Goal: Use online tool/utility: Utilize a website feature to perform a specific function

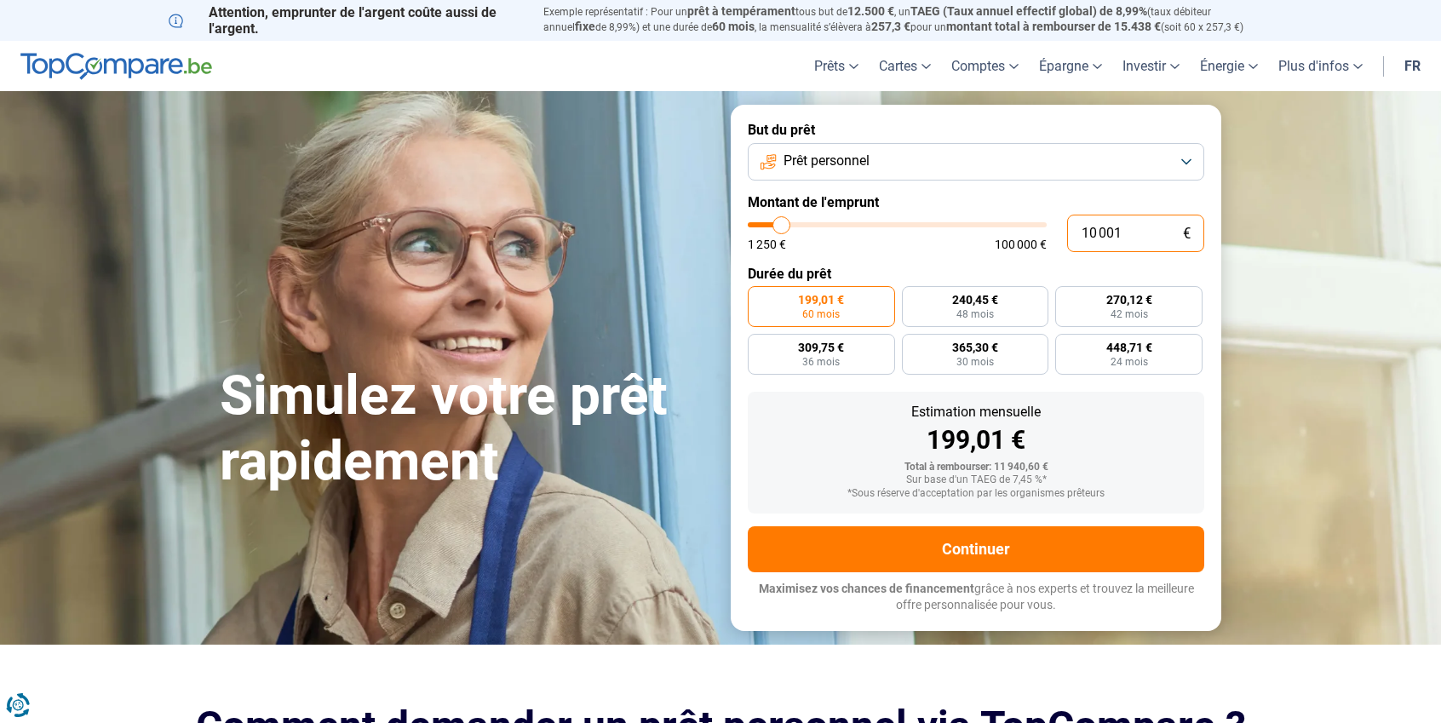
drag, startPoint x: 1125, startPoint y: 230, endPoint x: 893, endPoint y: 244, distance: 233.0
click at [891, 242] on div "10 001 € 1 250 € 100 000 €" at bounding box center [976, 233] width 457 height 37
type input "3"
type input "1250"
type input "35"
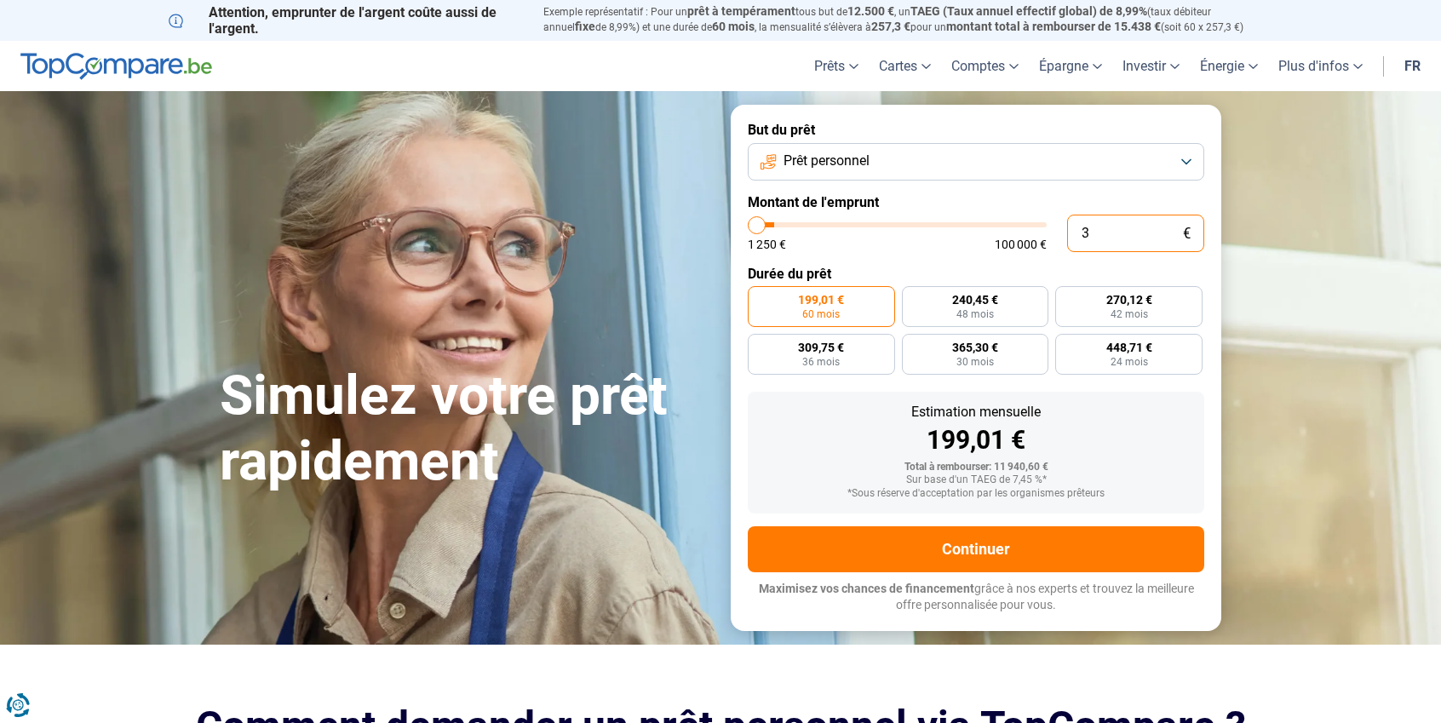
type input "1250"
type input "350"
type input "1250"
type input "3 500"
type input "3500"
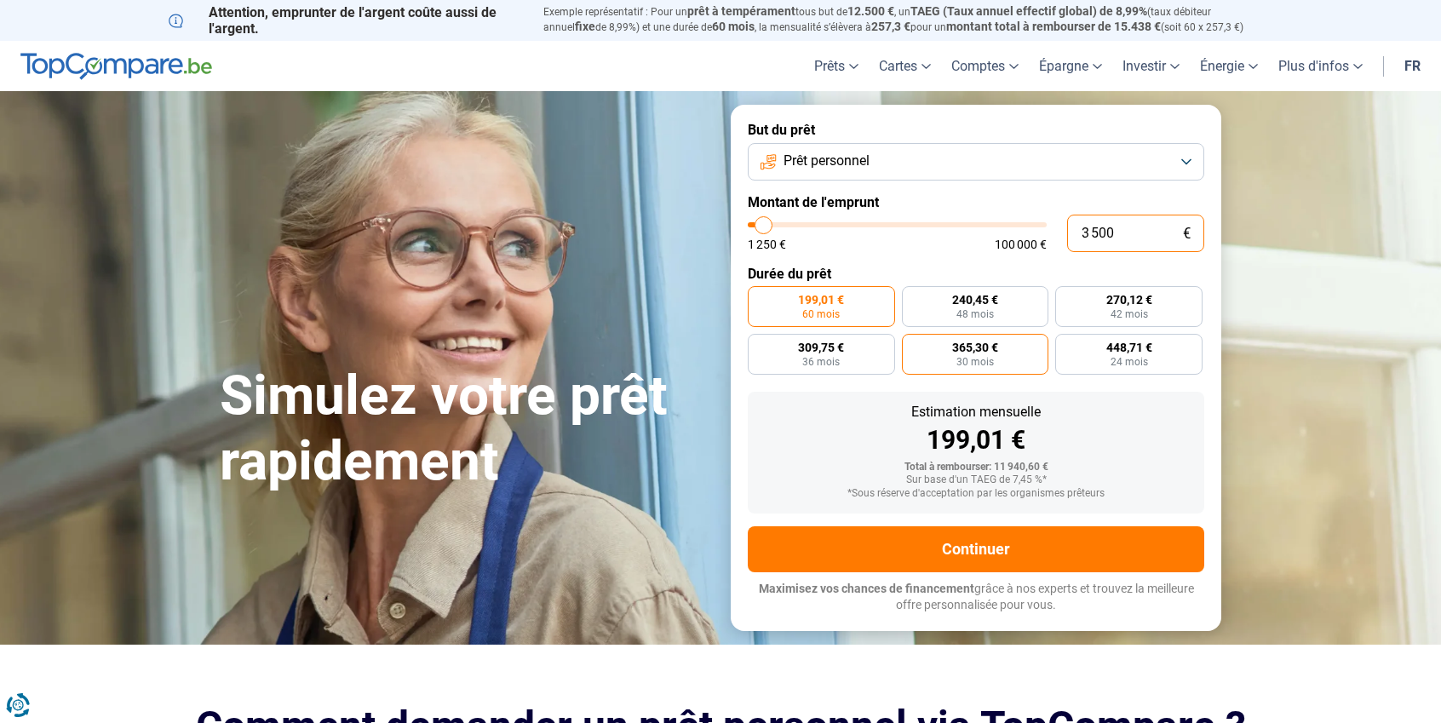
radio input "true"
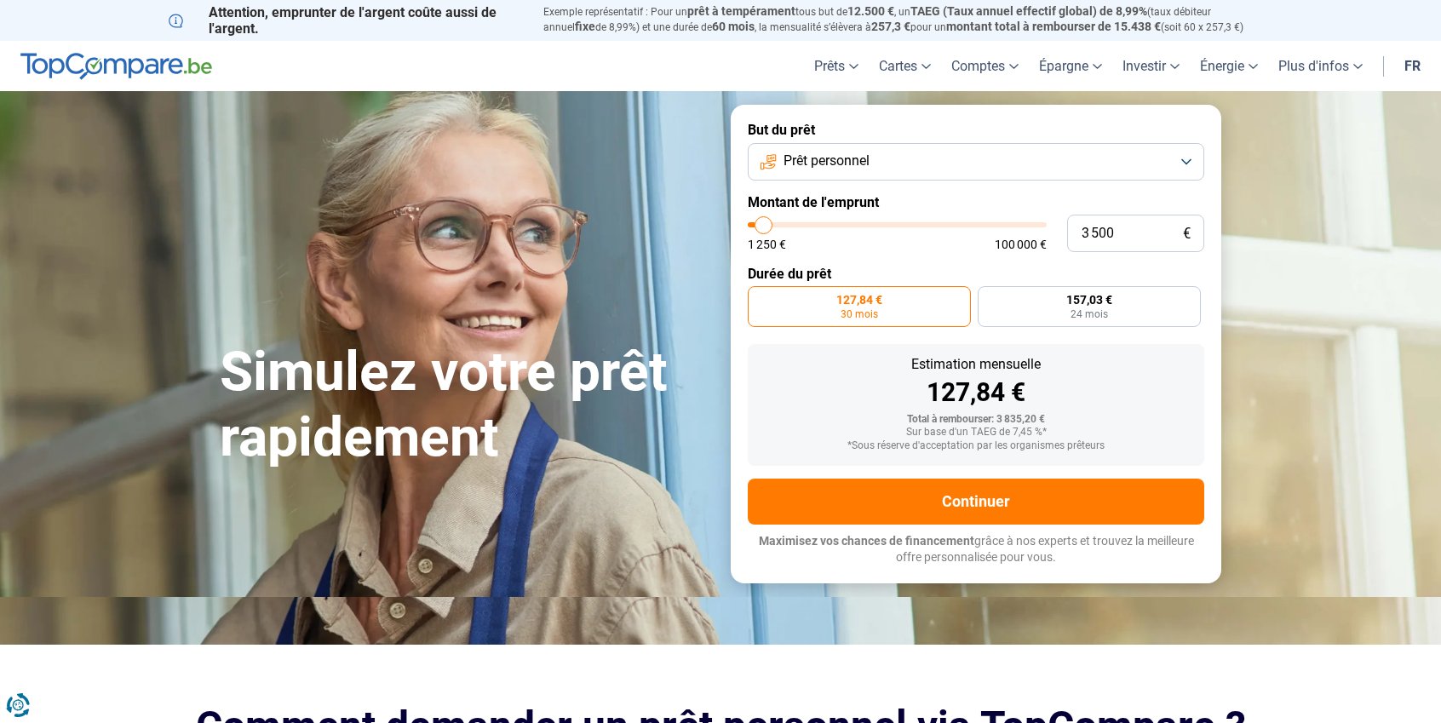
click at [873, 309] on span "30 mois" at bounding box center [859, 314] width 37 height 10
click at [759, 297] on input "127,84 € 30 mois" at bounding box center [753, 291] width 11 height 11
click at [1128, 239] on input "3 500" at bounding box center [1135, 233] width 137 height 37
type input "4"
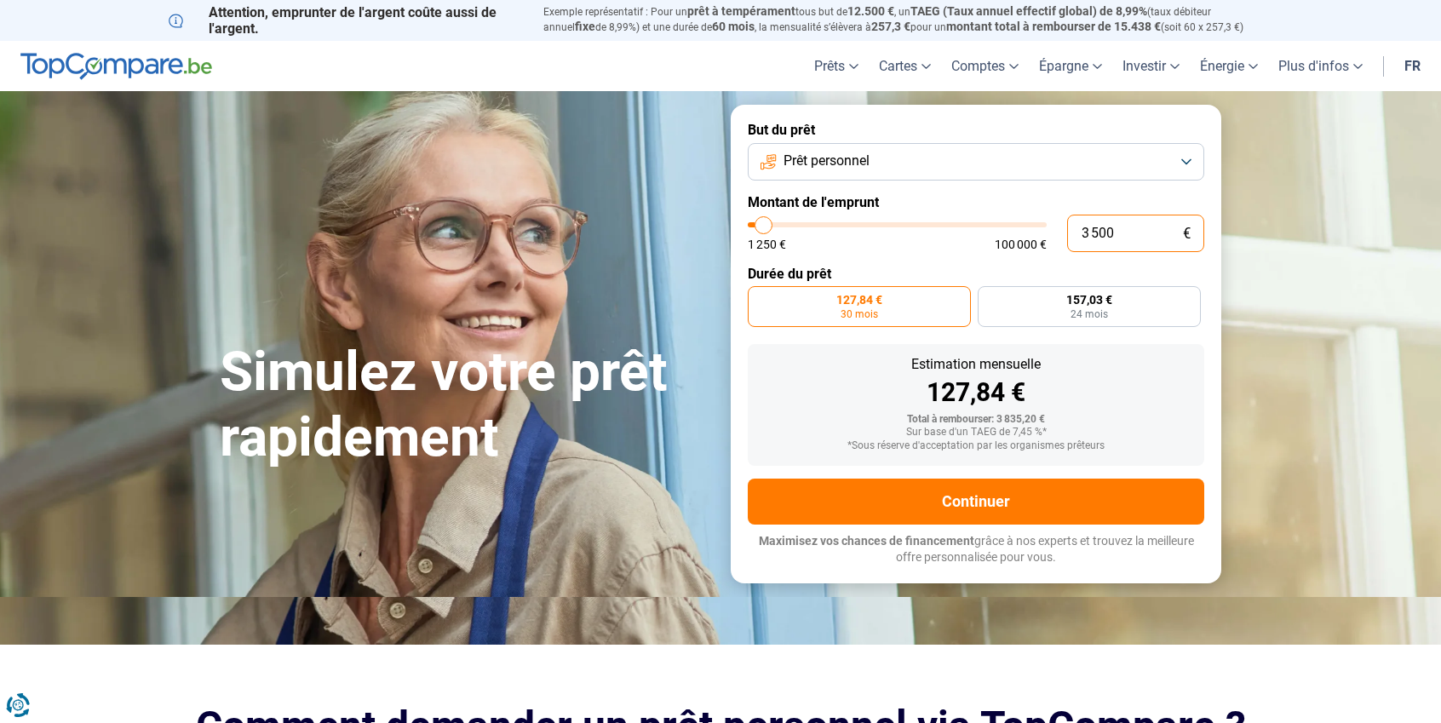
type input "1250"
type input "40"
type input "1250"
type input "400"
type input "1250"
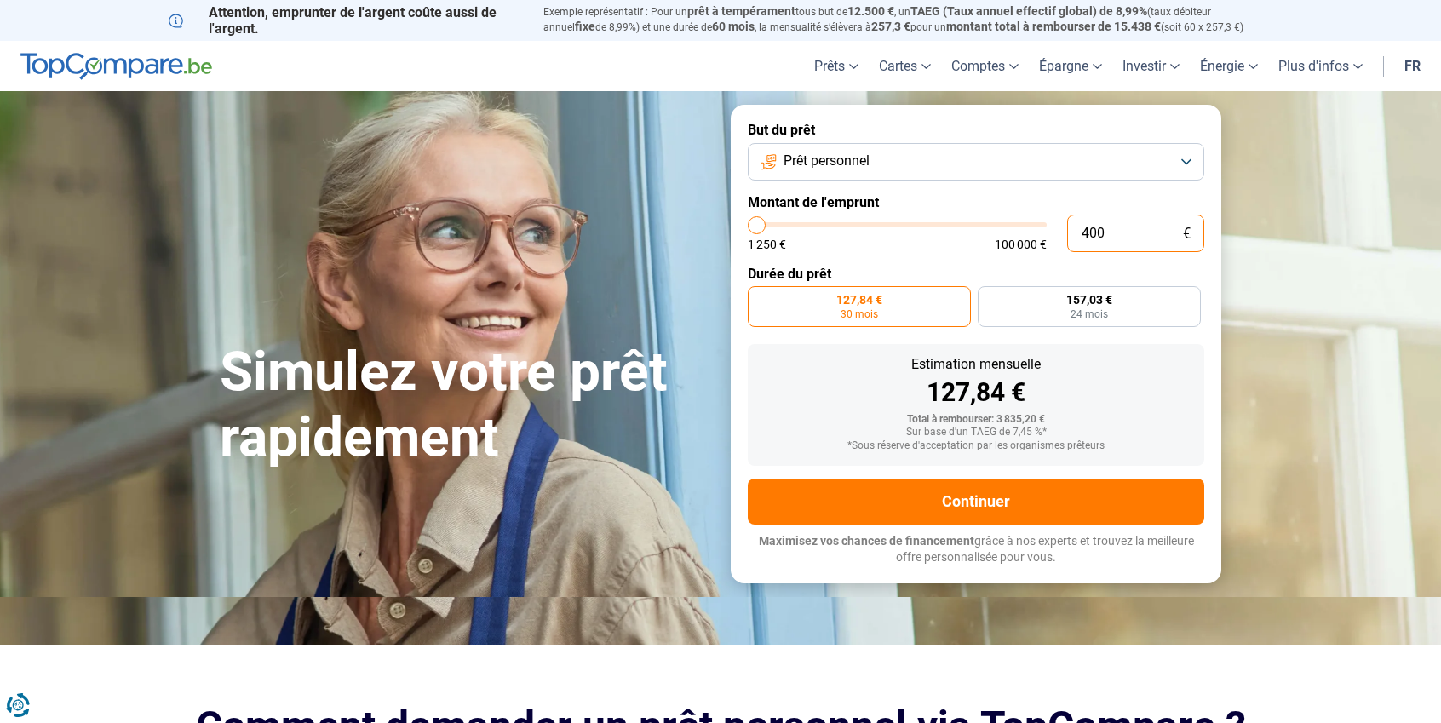
type input "4 000"
type input "4000"
radio input "false"
type input "4 000"
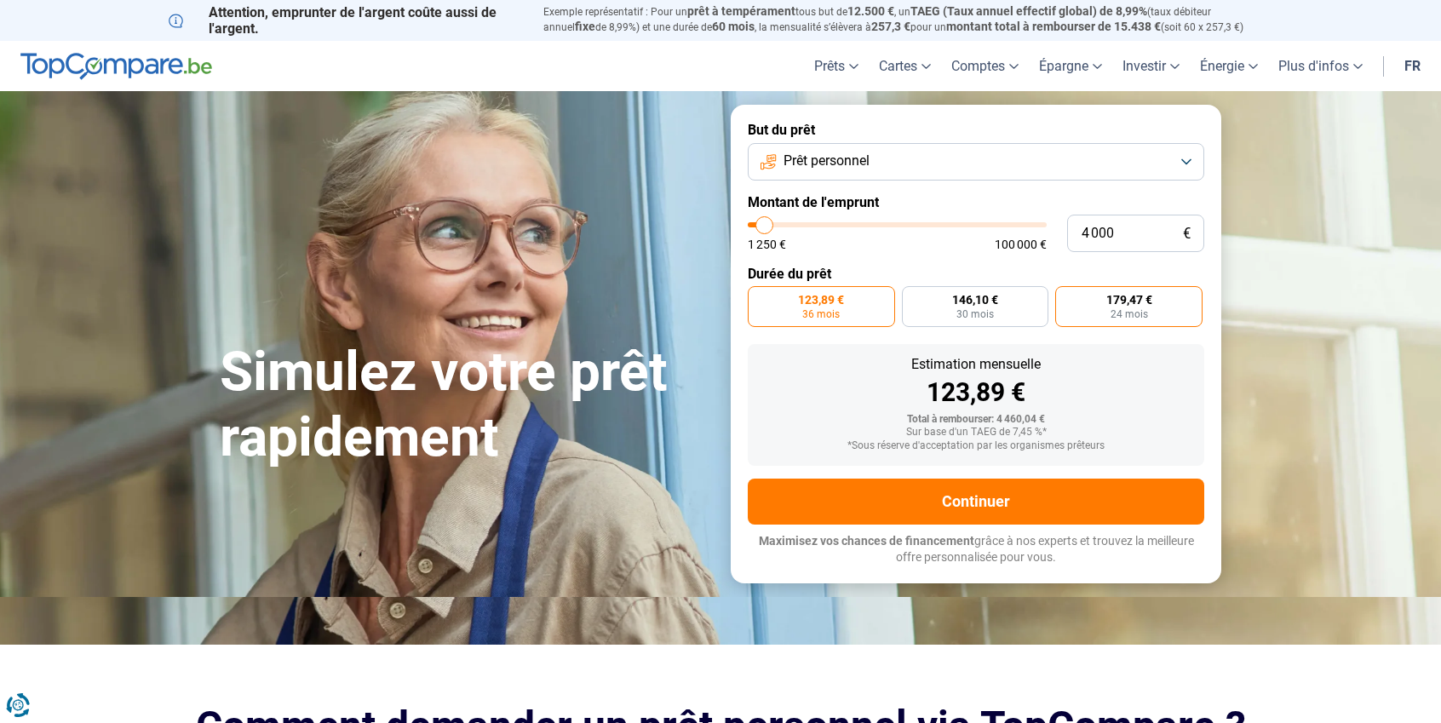
click at [1110, 309] on label "179,47 € 24 mois" at bounding box center [1128, 306] width 147 height 41
click at [1066, 297] on input "179,47 € 24 mois" at bounding box center [1060, 291] width 11 height 11
radio input "true"
drag, startPoint x: 1123, startPoint y: 233, endPoint x: 970, endPoint y: 246, distance: 153.8
click at [970, 246] on div "4 000 € 1 250 € 100 000 €" at bounding box center [976, 233] width 457 height 37
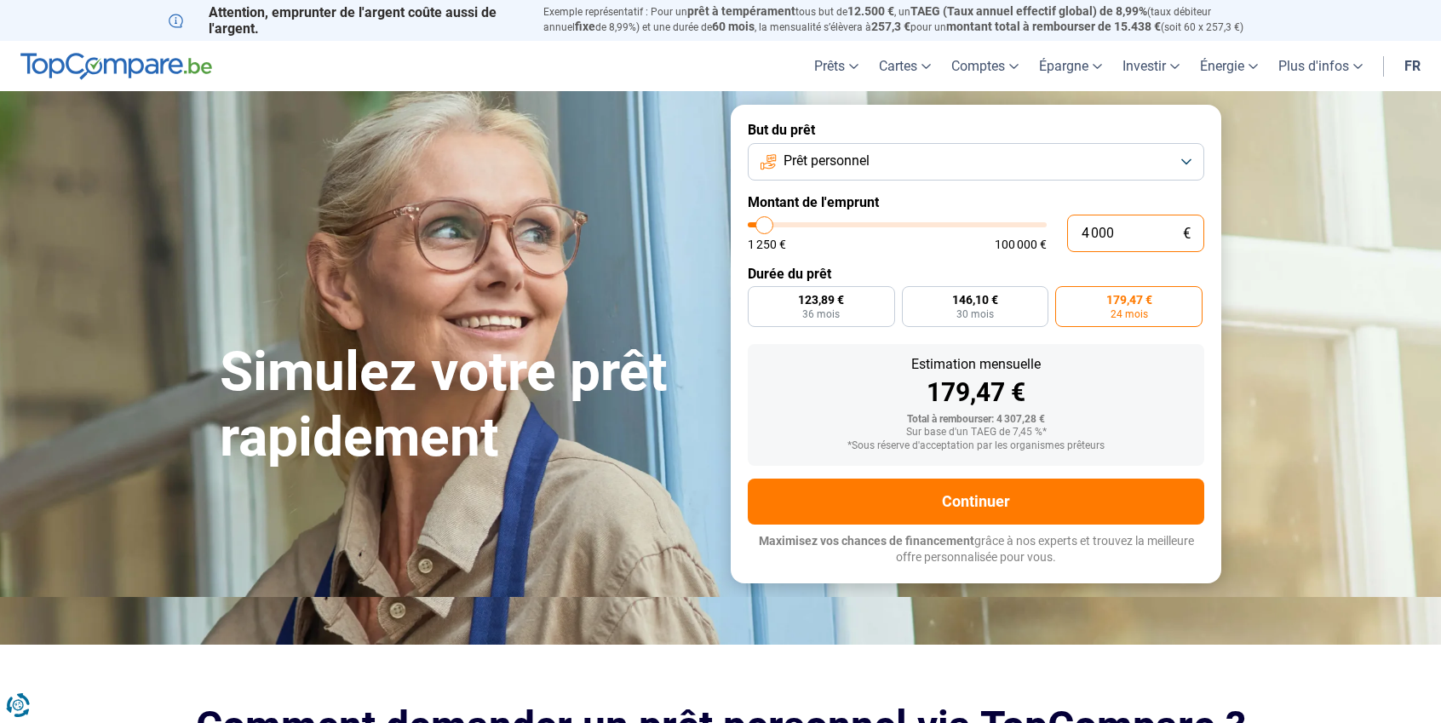
type input "3"
type input "1250"
type input "35"
type input "1250"
type input "350"
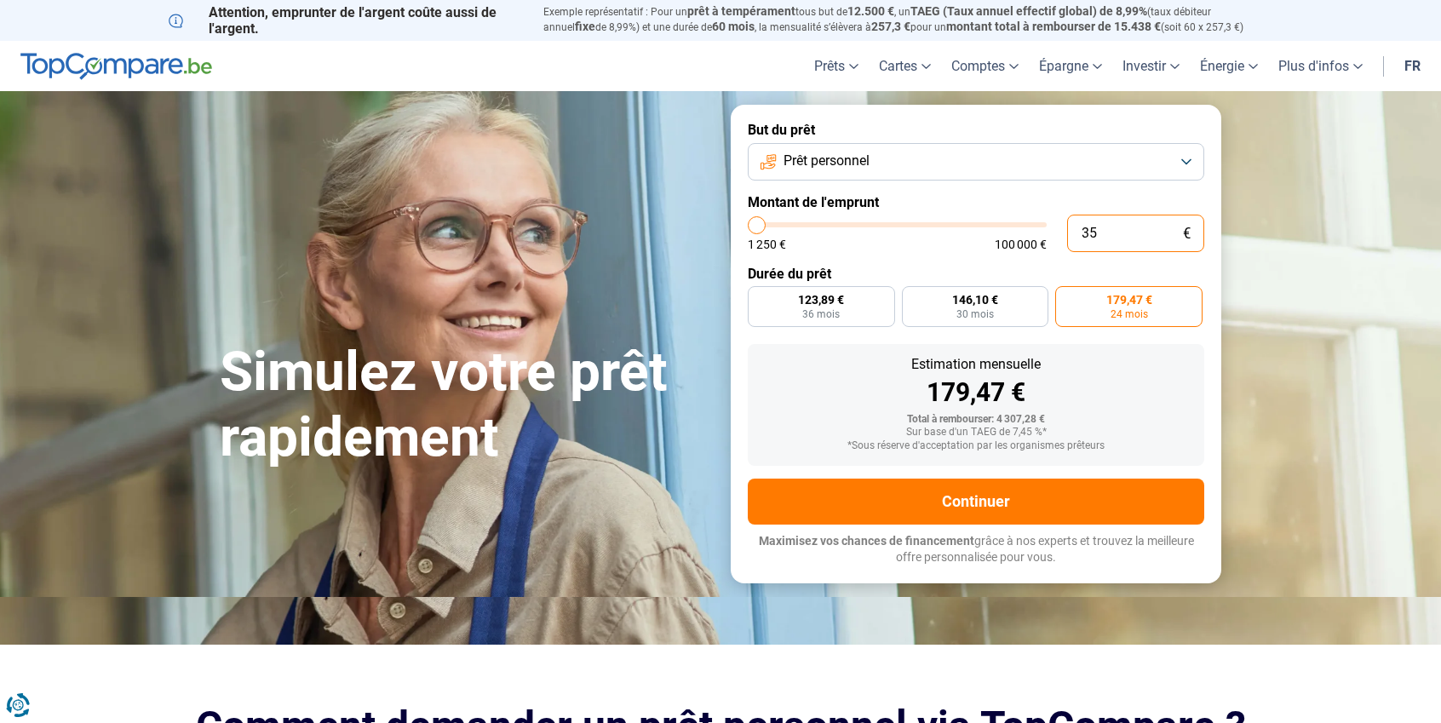
type input "1250"
type input "3 500"
type input "3500"
radio input "true"
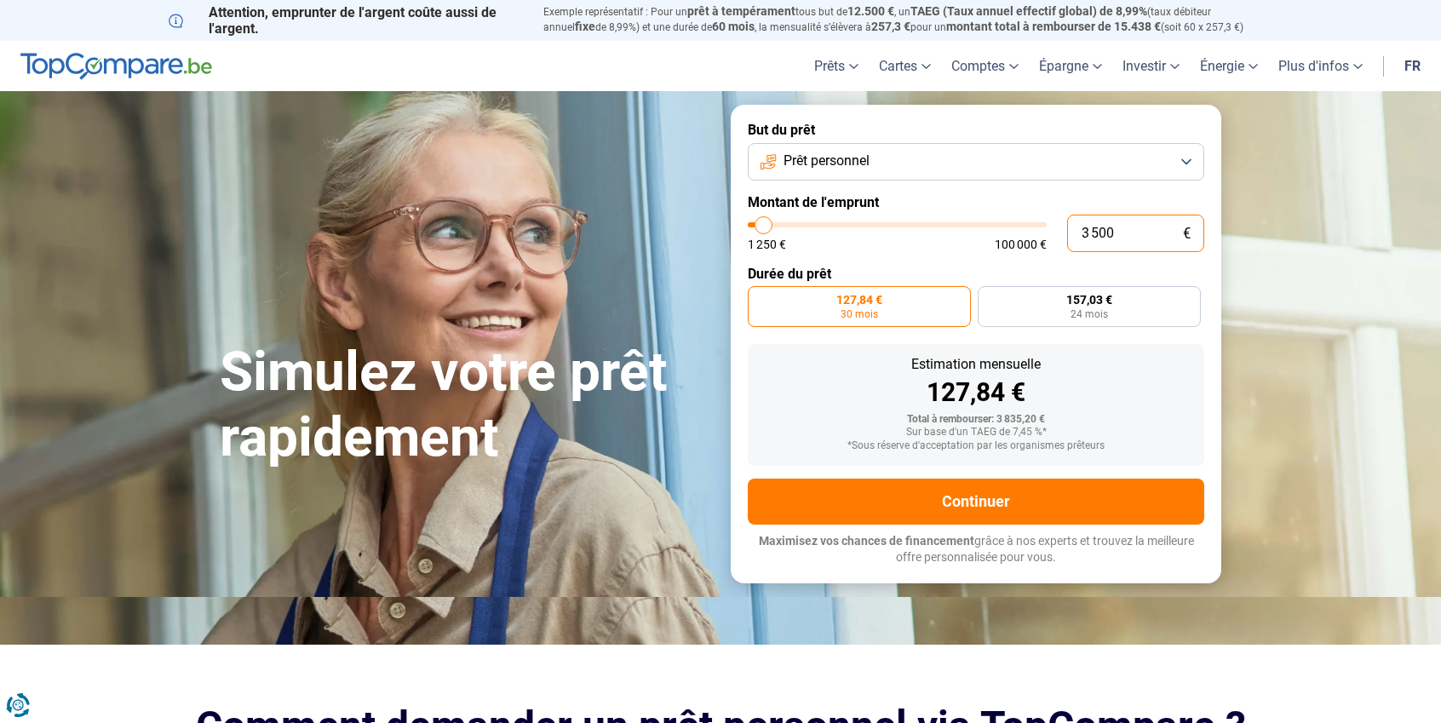
type input "3 500"
